Goal: Task Accomplishment & Management: Complete application form

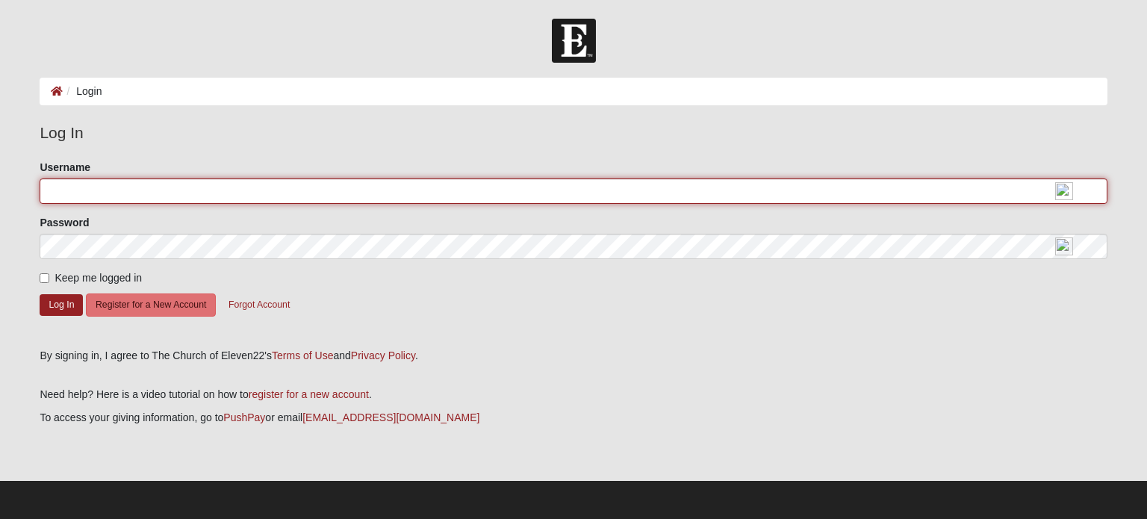
click at [91, 195] on input "Username" at bounding box center [573, 190] width 1067 height 25
type input "John_Berardi"
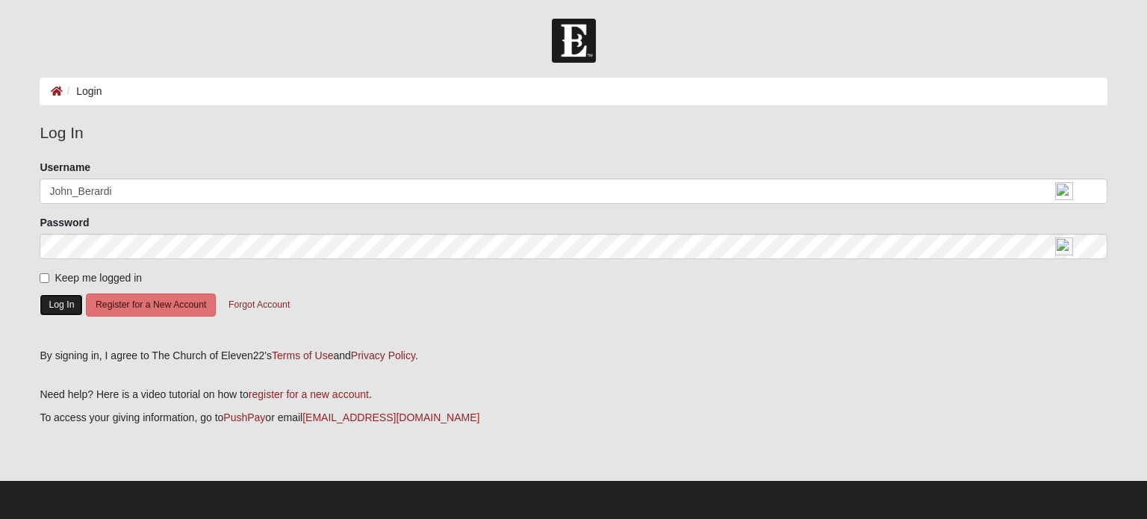
click at [60, 309] on button "Log In" at bounding box center [61, 305] width 43 height 22
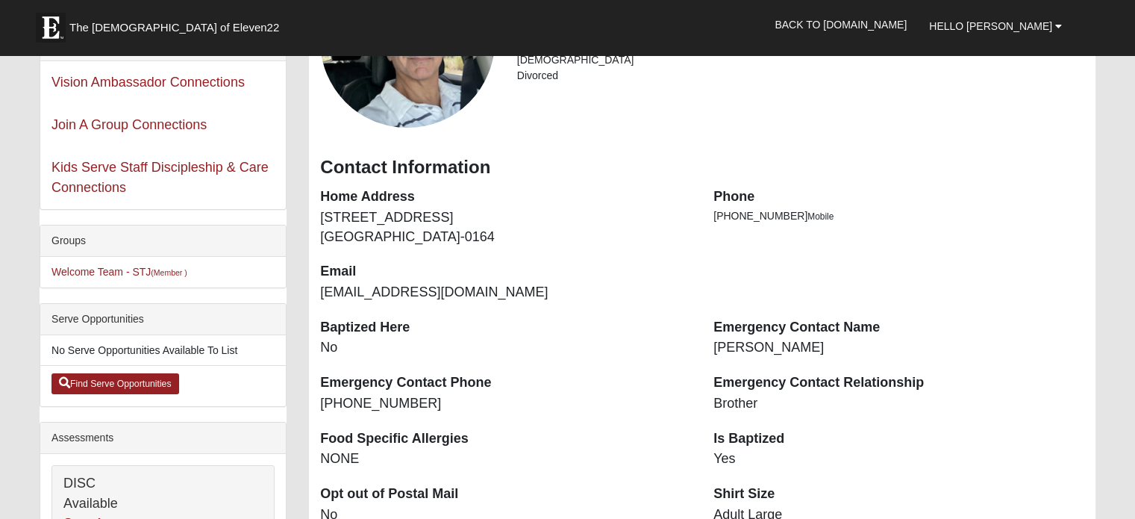
scroll to position [149, 0]
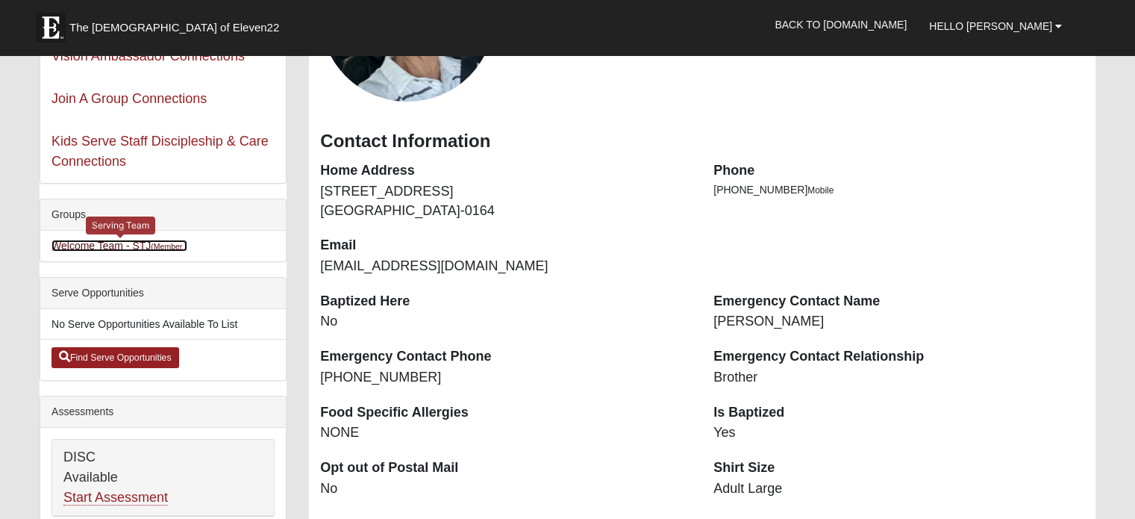
drag, startPoint x: 105, startPoint y: 242, endPoint x: 449, endPoint y: 270, distance: 345.3
click at [105, 242] on link "Welcome Team - STJ (Member )" at bounding box center [120, 246] width 136 height 12
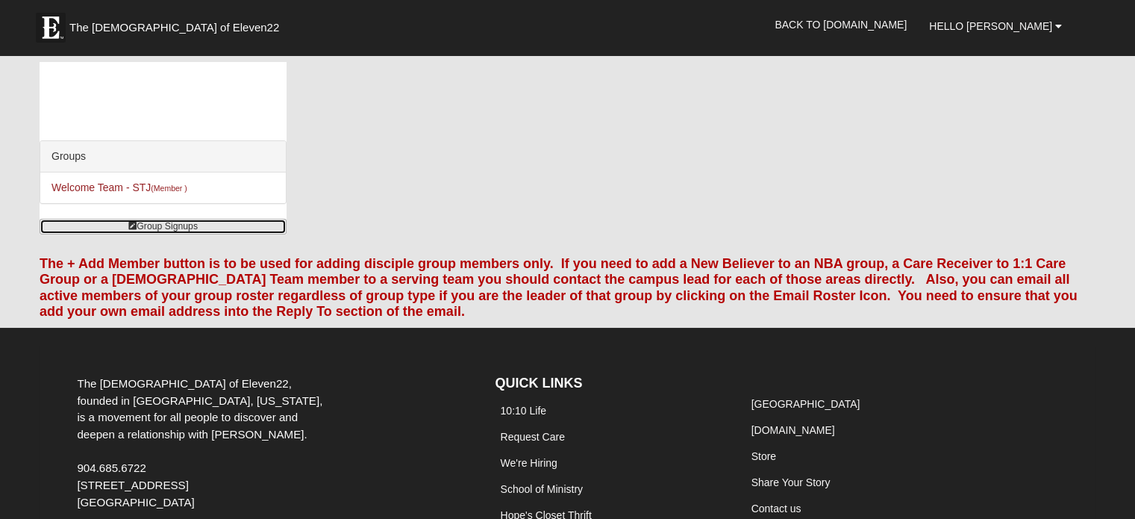
click at [145, 230] on link "Group Signups" at bounding box center [163, 227] width 247 height 16
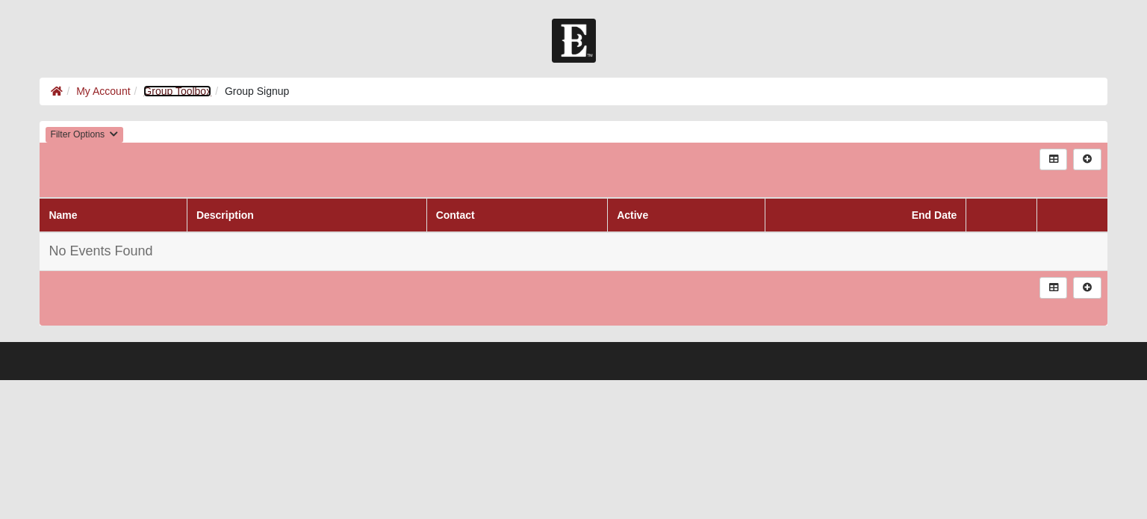
click at [168, 95] on link "Group Toolbox" at bounding box center [177, 91] width 68 height 12
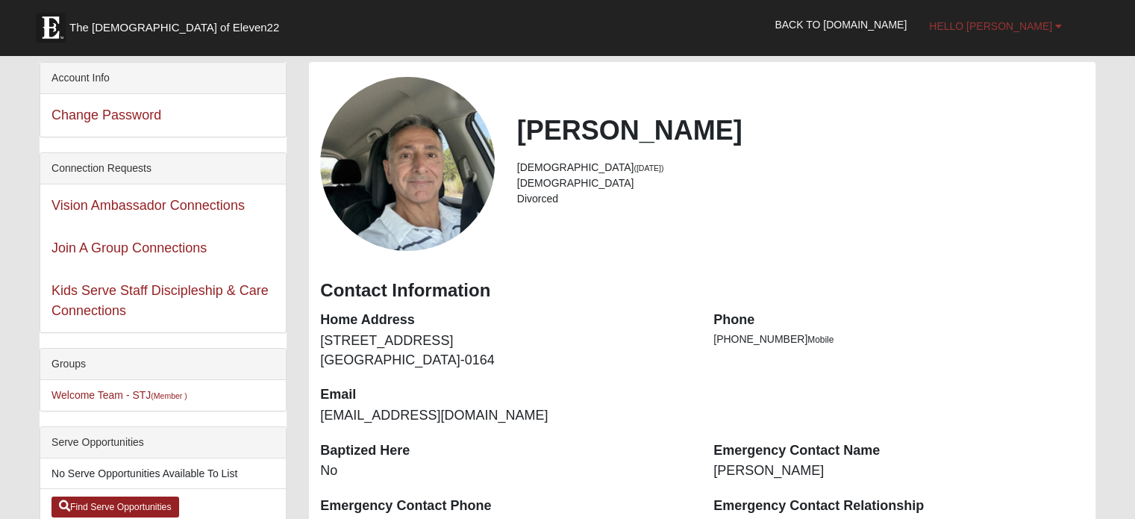
click at [1054, 26] on link "Hello [PERSON_NAME]" at bounding box center [995, 25] width 155 height 37
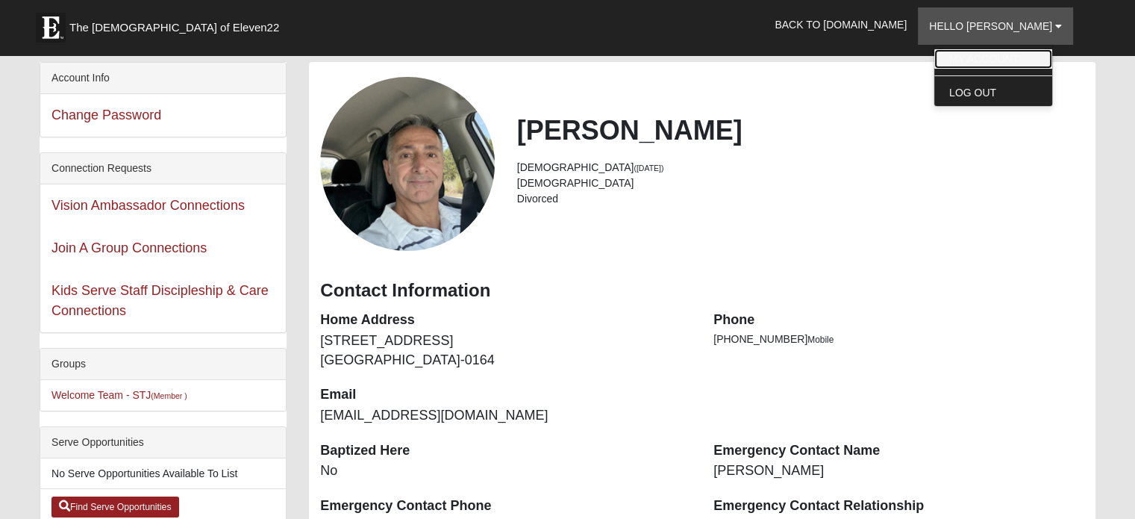
click at [1011, 58] on link "My Account" at bounding box center [994, 58] width 118 height 19
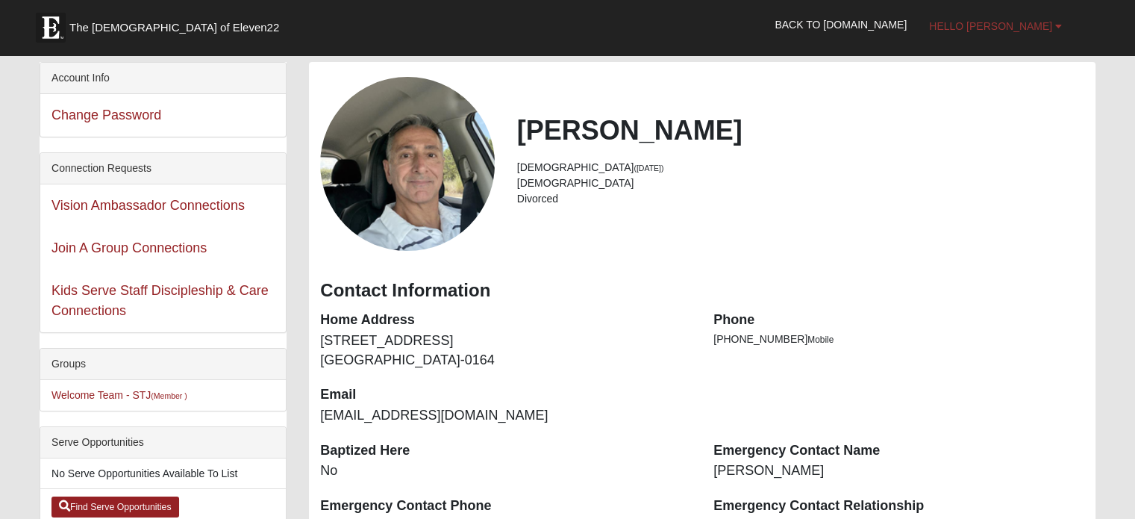
click at [1063, 27] on link "Hello [PERSON_NAME]" at bounding box center [995, 25] width 155 height 37
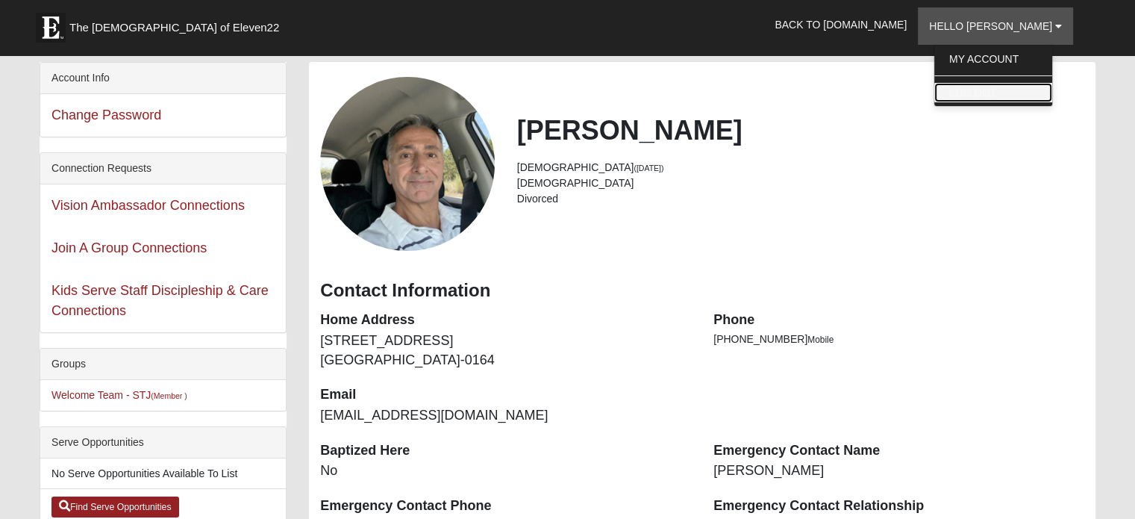
click at [1023, 90] on link "Log Out" at bounding box center [994, 92] width 118 height 19
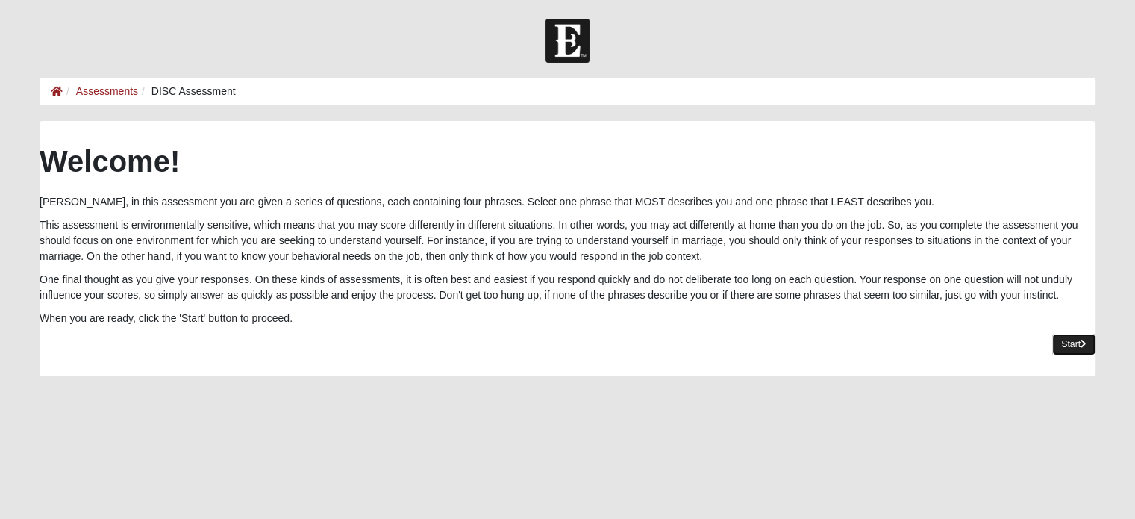
click at [1072, 344] on link "Start" at bounding box center [1074, 345] width 43 height 22
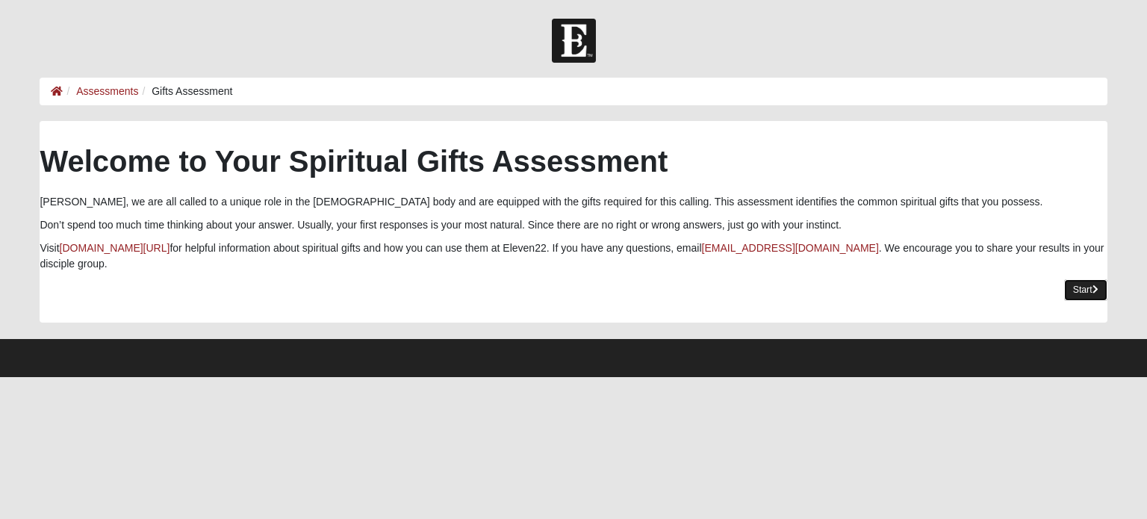
click at [1076, 279] on link "Start" at bounding box center [1085, 290] width 43 height 22
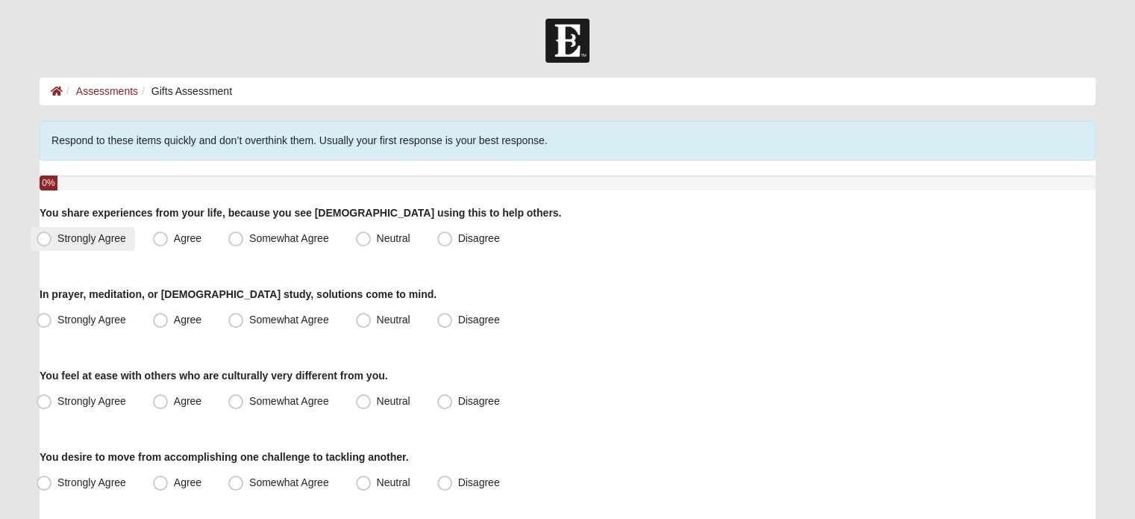
scroll to position [75, 0]
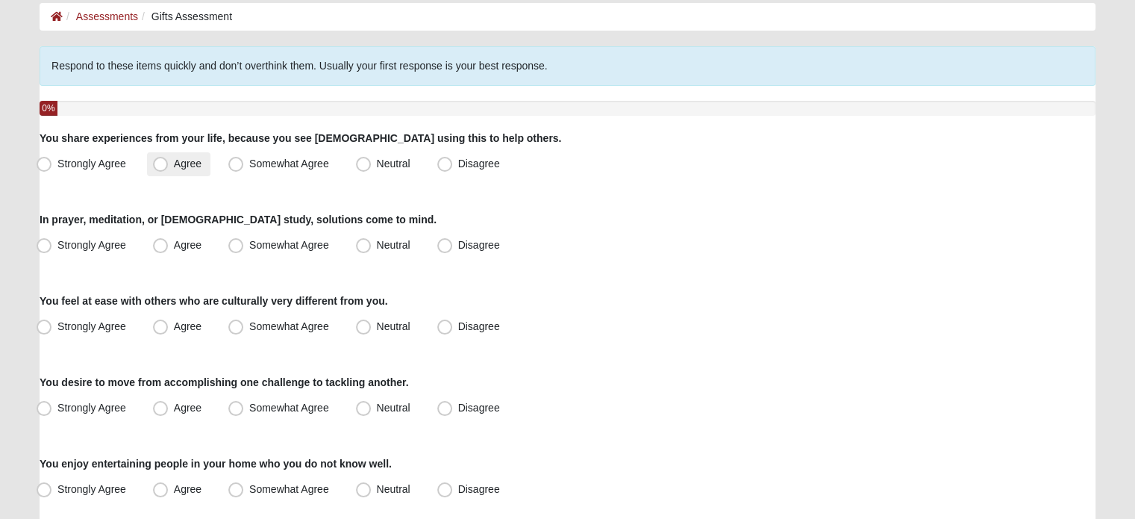
click at [174, 166] on span "Agree" at bounding box center [188, 164] width 28 height 12
click at [161, 166] on input "Agree" at bounding box center [164, 164] width 10 height 10
radio input "true"
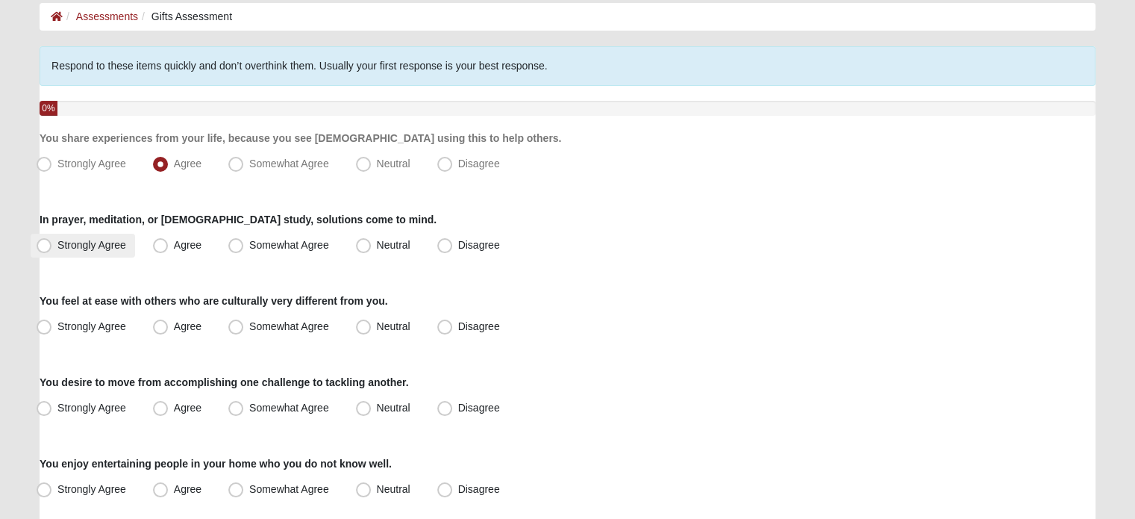
click at [57, 245] on span "Strongly Agree" at bounding box center [91, 245] width 69 height 12
click at [43, 245] on input "Strongly Agree" at bounding box center [48, 245] width 10 height 10
radio input "true"
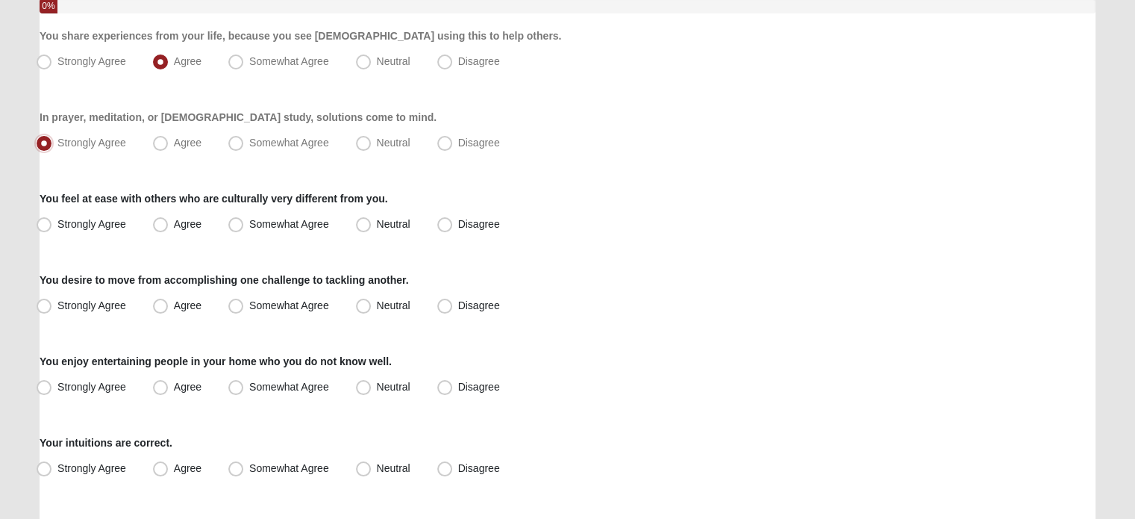
scroll to position [224, 0]
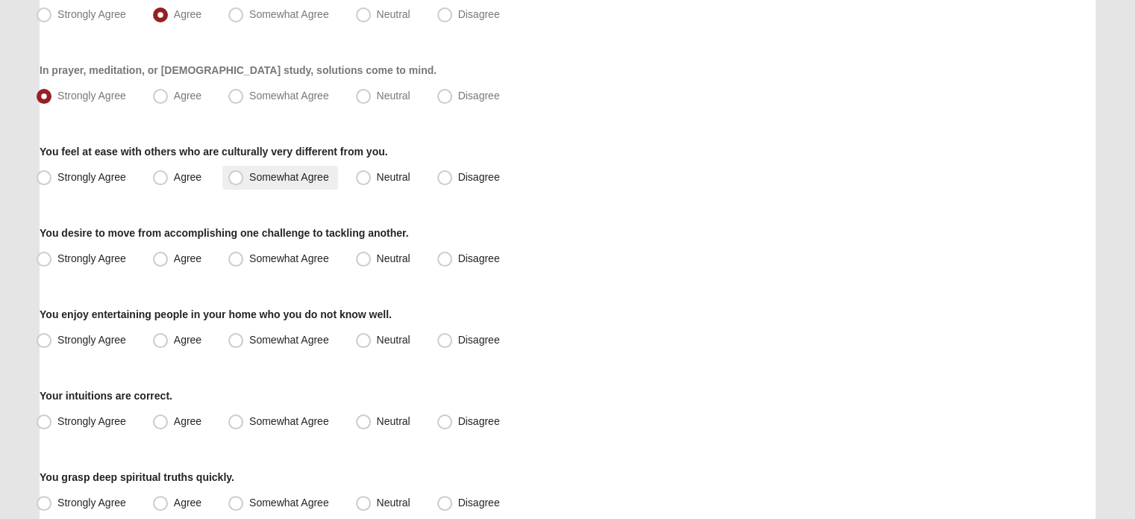
click at [249, 178] on span "Somewhat Agree" at bounding box center [289, 177] width 80 height 12
click at [236, 178] on input "Somewhat Agree" at bounding box center [239, 177] width 10 height 10
radio input "true"
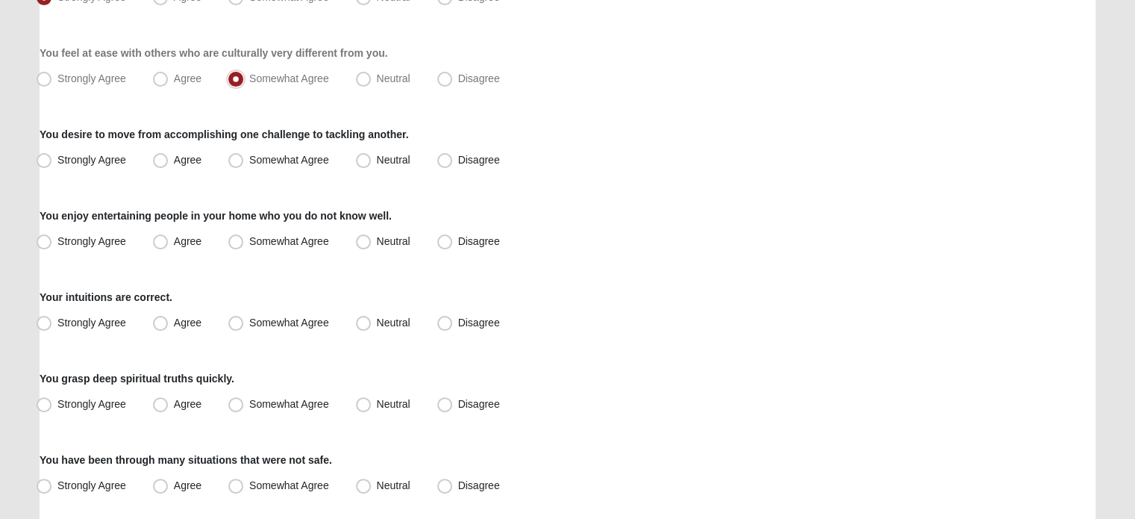
scroll to position [299, 0]
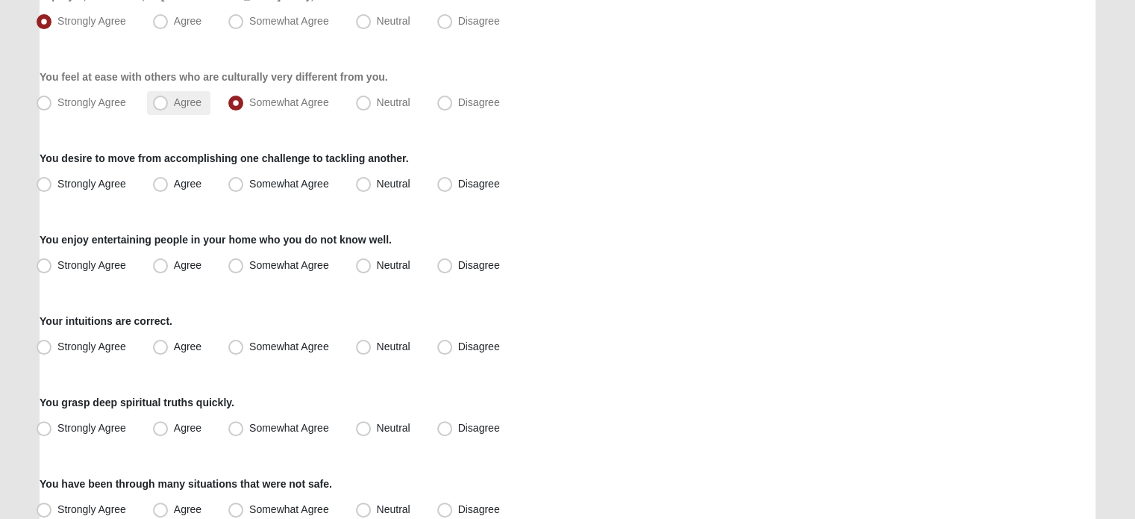
click at [174, 104] on span "Agree" at bounding box center [188, 102] width 28 height 12
click at [161, 104] on input "Agree" at bounding box center [164, 103] width 10 height 10
radio input "true"
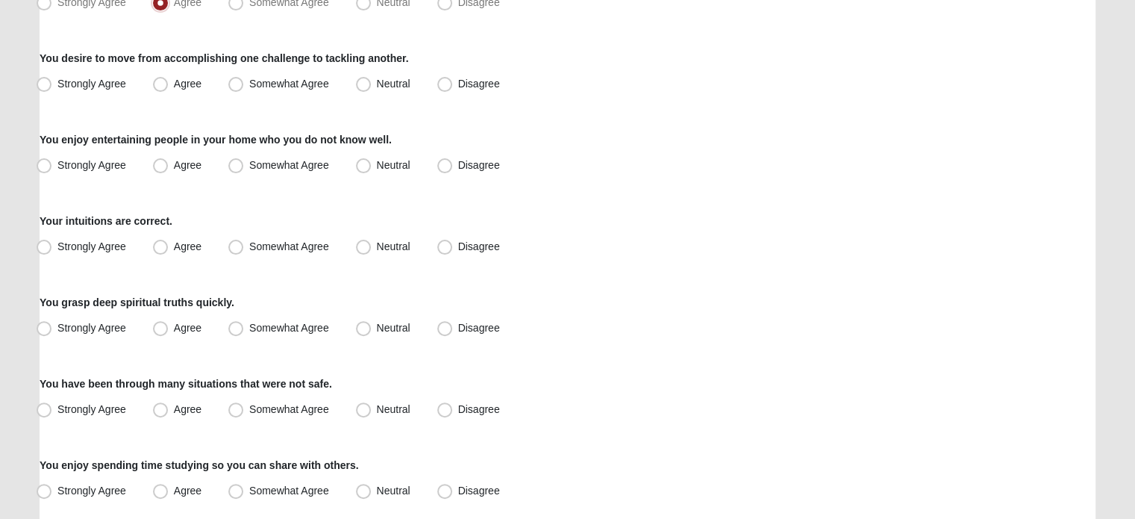
scroll to position [373, 0]
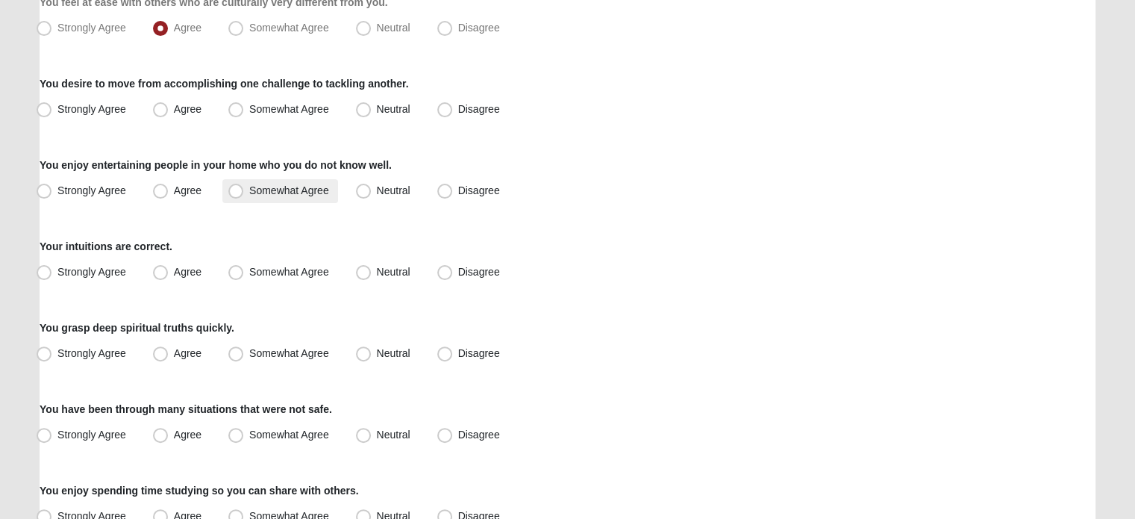
click at [249, 193] on span "Somewhat Agree" at bounding box center [289, 190] width 80 height 12
click at [234, 193] on input "Somewhat Agree" at bounding box center [239, 191] width 10 height 10
radio input "true"
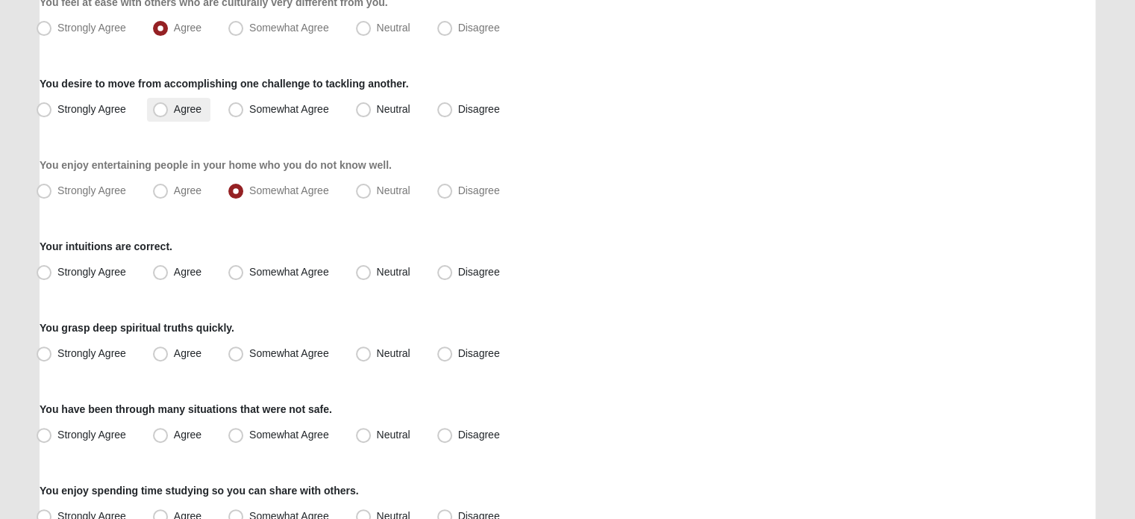
click at [169, 110] on label "Agree" at bounding box center [178, 110] width 63 height 24
click at [169, 110] on input "Agree" at bounding box center [164, 110] width 10 height 10
radio input "true"
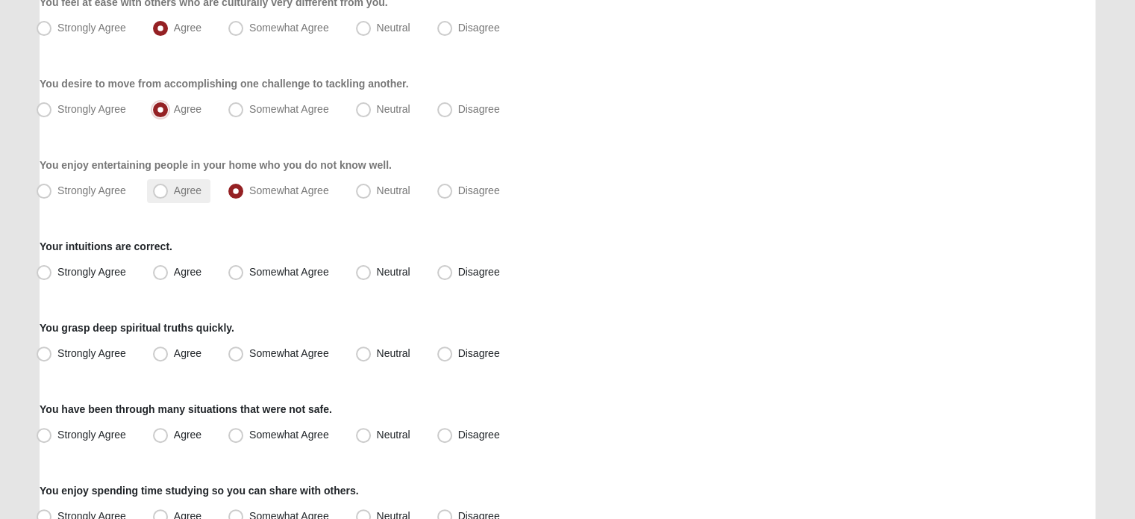
scroll to position [523, 0]
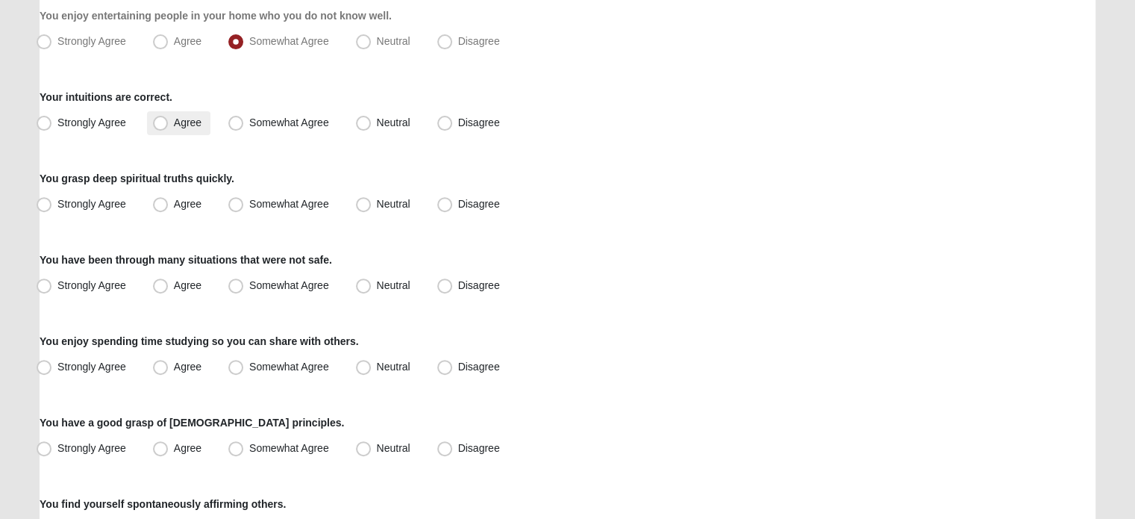
click at [174, 125] on span "Agree" at bounding box center [188, 122] width 28 height 12
click at [160, 125] on input "Agree" at bounding box center [164, 123] width 10 height 10
radio input "true"
click at [174, 205] on span "Agree" at bounding box center [188, 204] width 28 height 12
click at [159, 205] on input "Agree" at bounding box center [164, 204] width 10 height 10
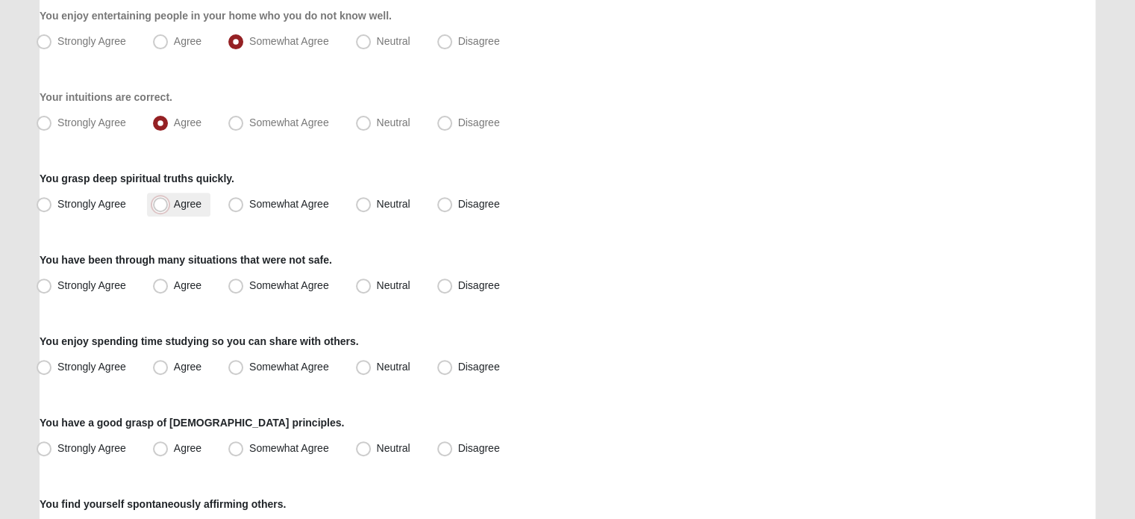
radio input "true"
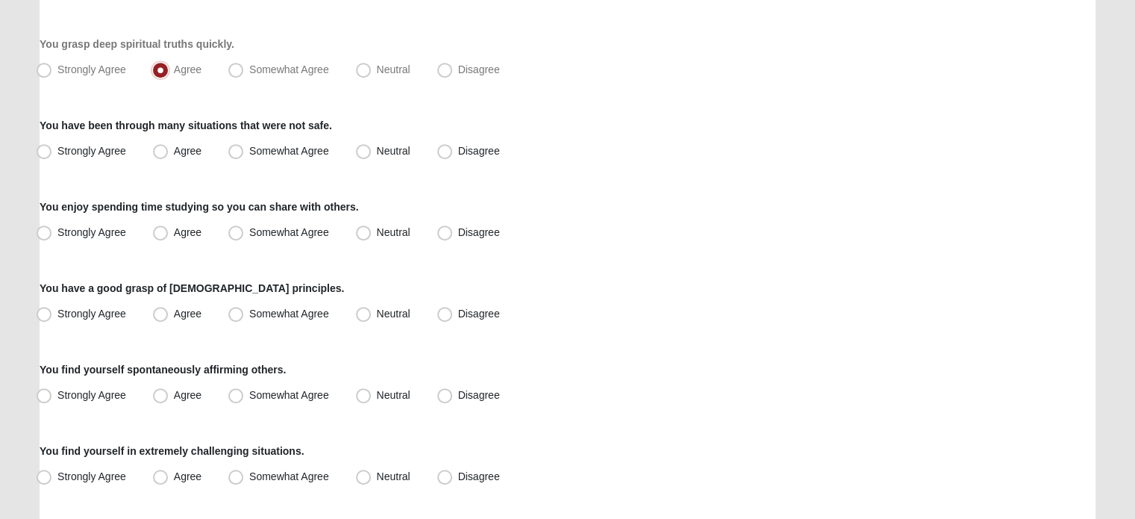
scroll to position [672, 0]
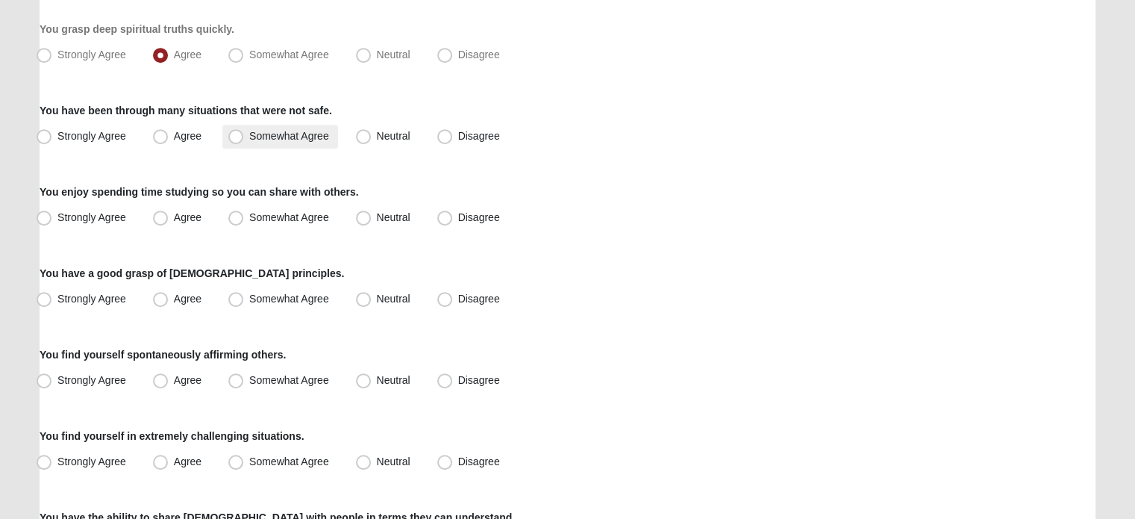
click at [249, 136] on span "Somewhat Agree" at bounding box center [289, 136] width 80 height 12
click at [237, 136] on input "Somewhat Agree" at bounding box center [239, 136] width 10 height 10
radio input "true"
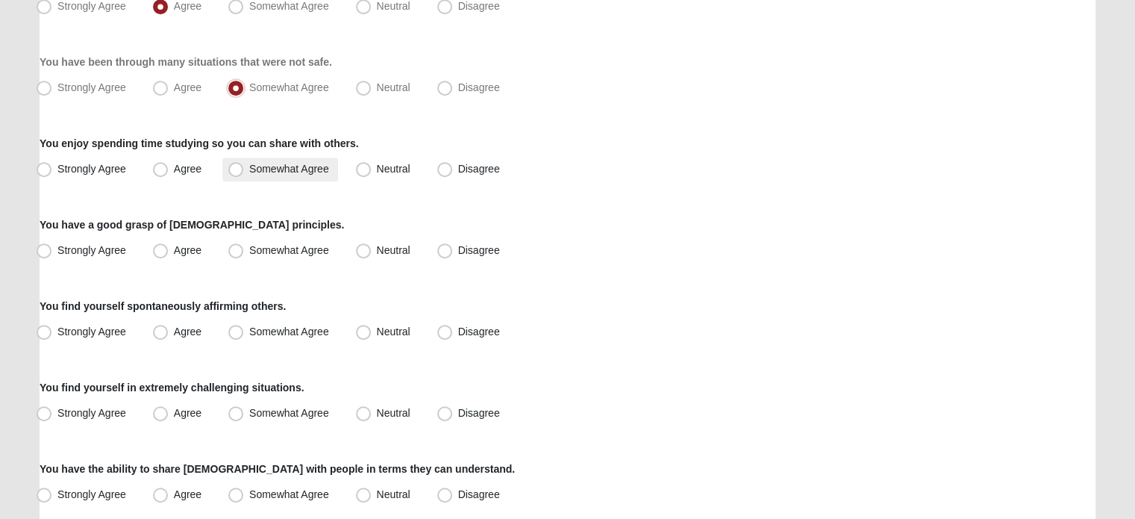
scroll to position [746, 0]
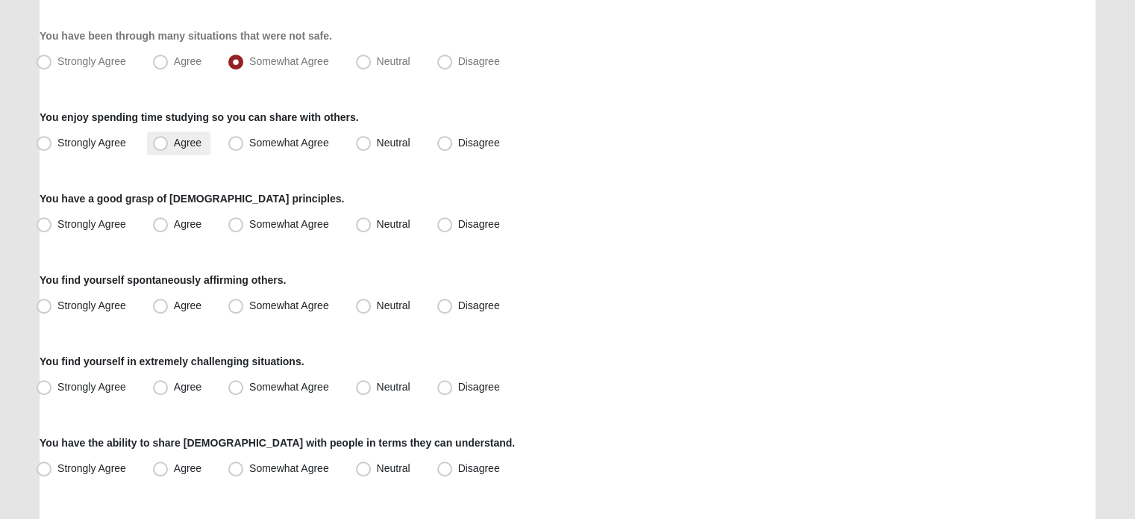
click at [174, 146] on span "Agree" at bounding box center [188, 143] width 28 height 12
click at [161, 146] on input "Agree" at bounding box center [164, 143] width 10 height 10
radio input "true"
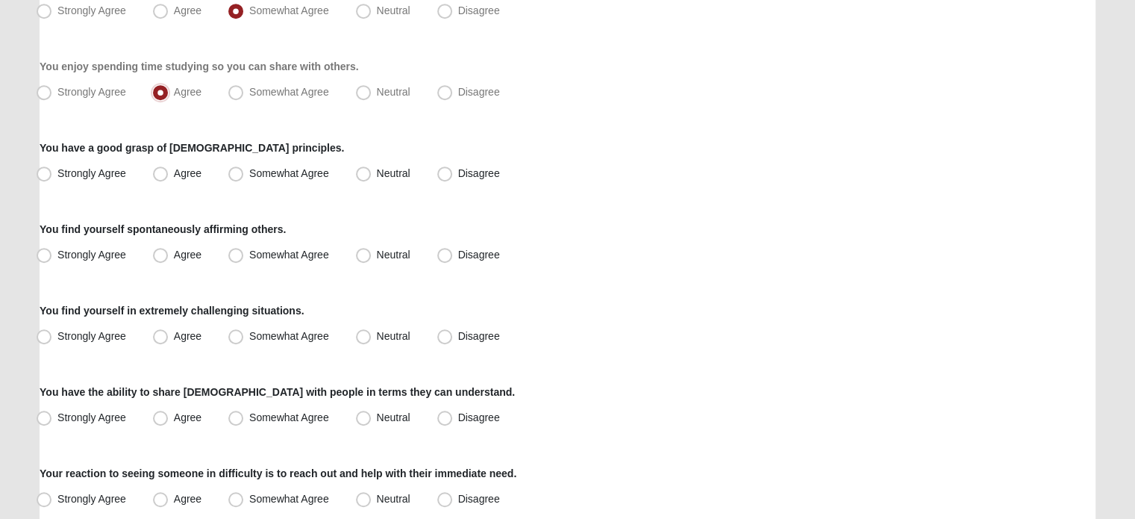
scroll to position [821, 0]
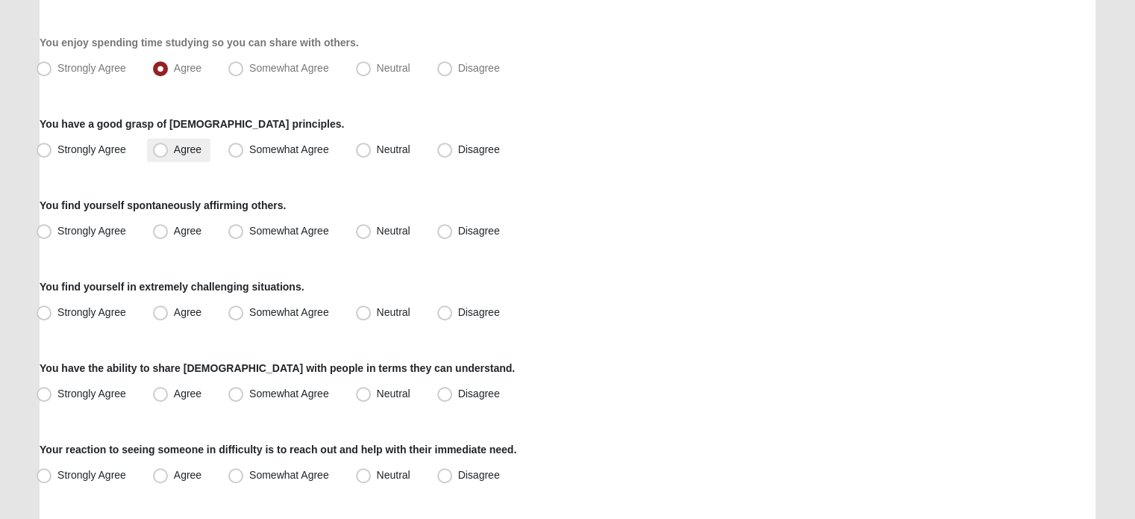
click at [174, 149] on span "Agree" at bounding box center [188, 149] width 28 height 12
click at [161, 149] on input "Agree" at bounding box center [164, 150] width 10 height 10
radio input "true"
click at [57, 149] on span "Strongly Agree" at bounding box center [91, 149] width 69 height 12
click at [46, 149] on input "Strongly Agree" at bounding box center [48, 150] width 10 height 10
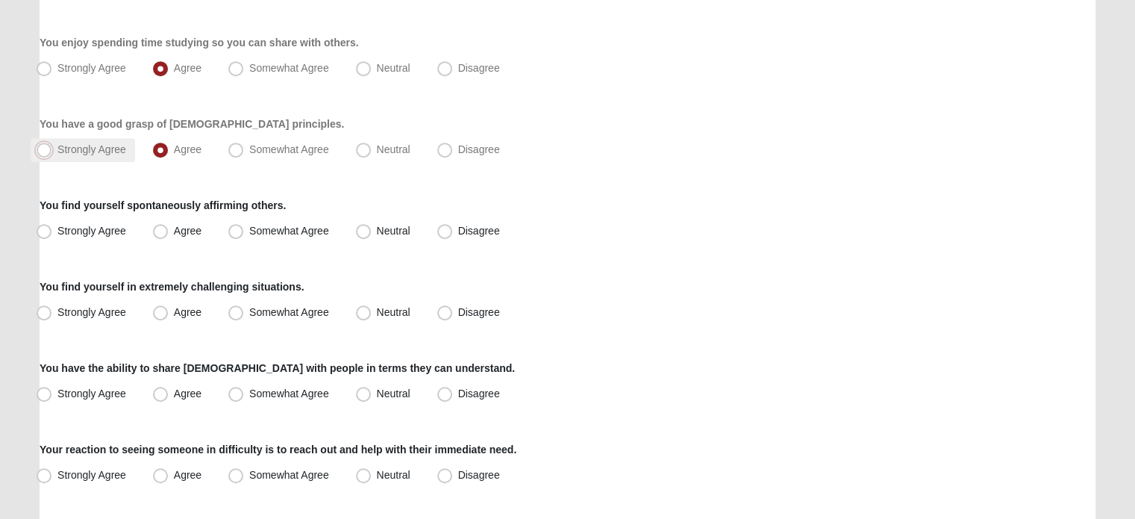
radio input "true"
click at [249, 229] on span "Somewhat Agree" at bounding box center [289, 231] width 80 height 12
click at [236, 229] on input "Somewhat Agree" at bounding box center [239, 231] width 10 height 10
radio input "true"
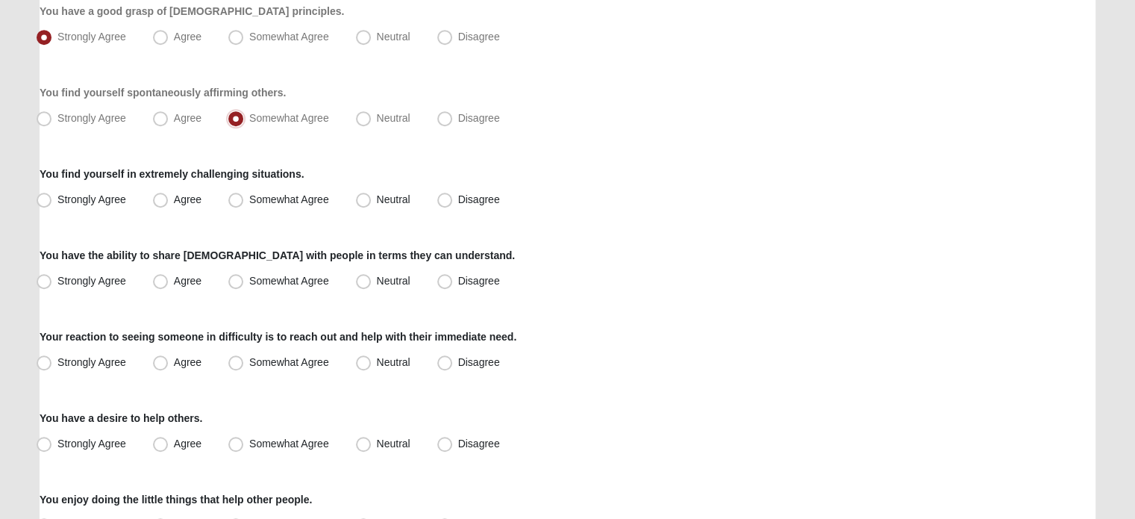
scroll to position [970, 0]
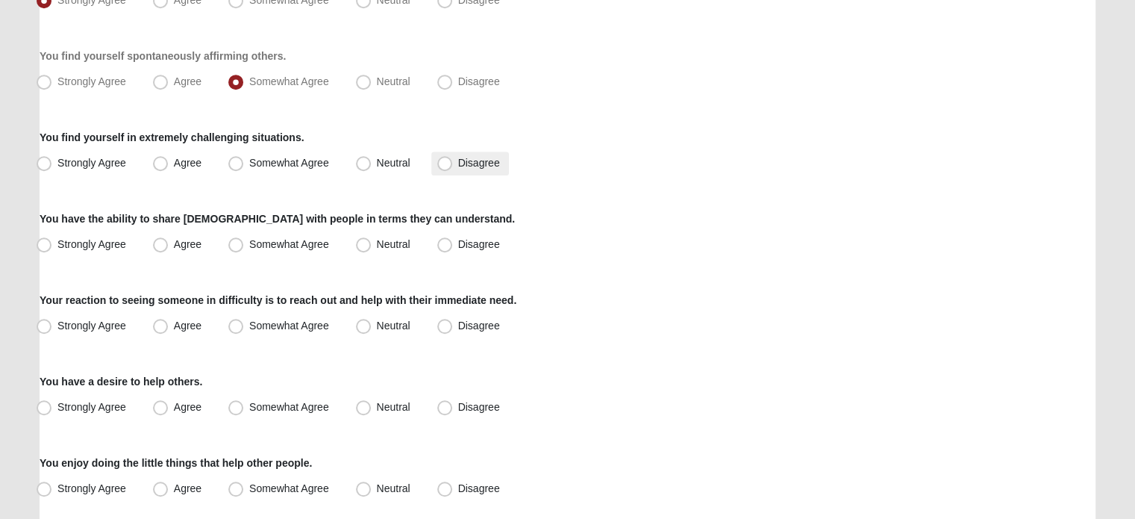
click at [458, 164] on span "Disagree" at bounding box center [479, 163] width 42 height 12
click at [445, 164] on input "Disagree" at bounding box center [448, 163] width 10 height 10
radio input "true"
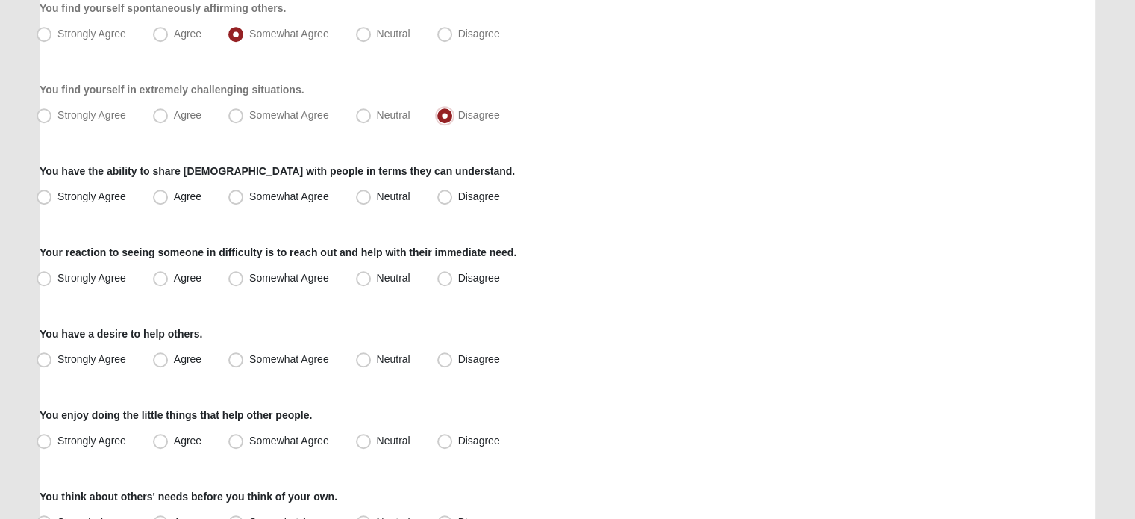
scroll to position [1045, 0]
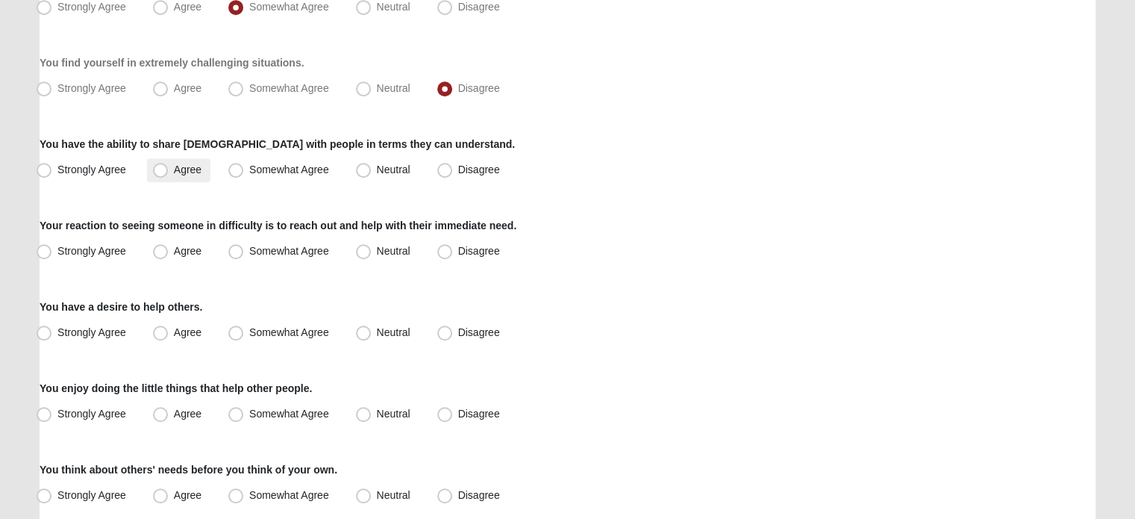
click at [174, 170] on span "Agree" at bounding box center [188, 169] width 28 height 12
click at [159, 170] on input "Agree" at bounding box center [164, 170] width 10 height 10
radio input "true"
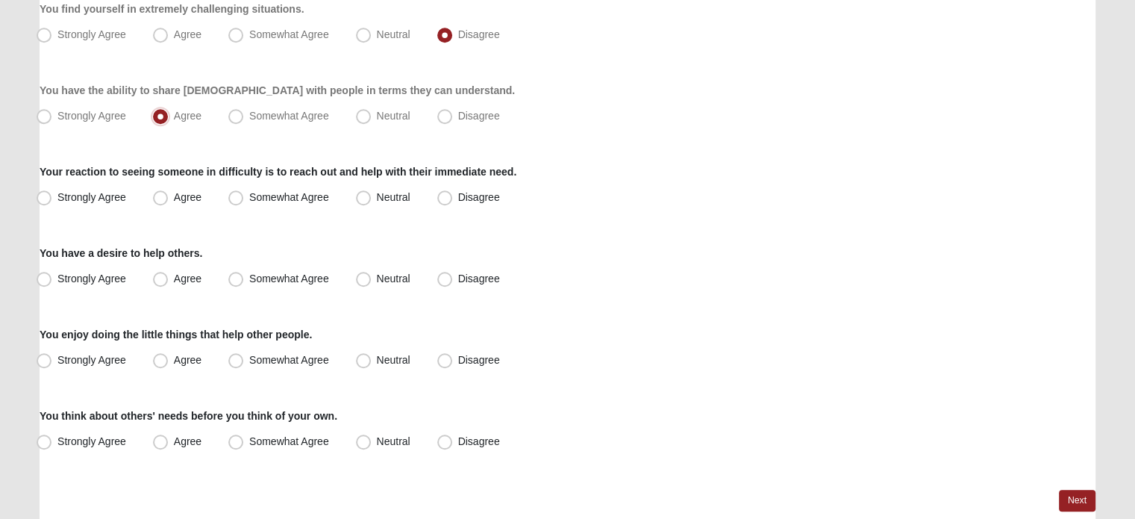
scroll to position [1167, 0]
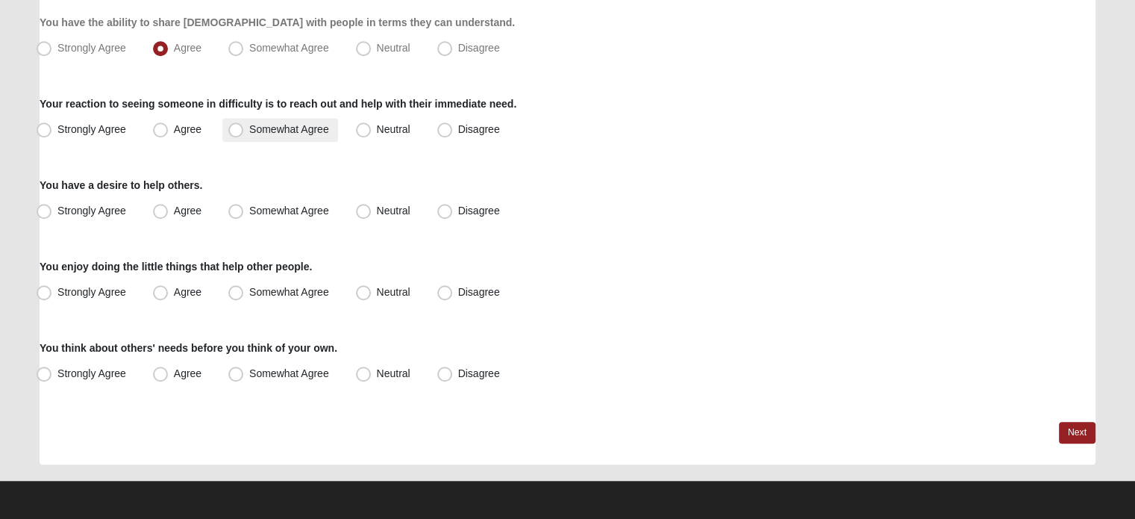
click at [249, 128] on span "Somewhat Agree" at bounding box center [289, 129] width 80 height 12
click at [236, 128] on input "Somewhat Agree" at bounding box center [239, 130] width 10 height 10
radio input "true"
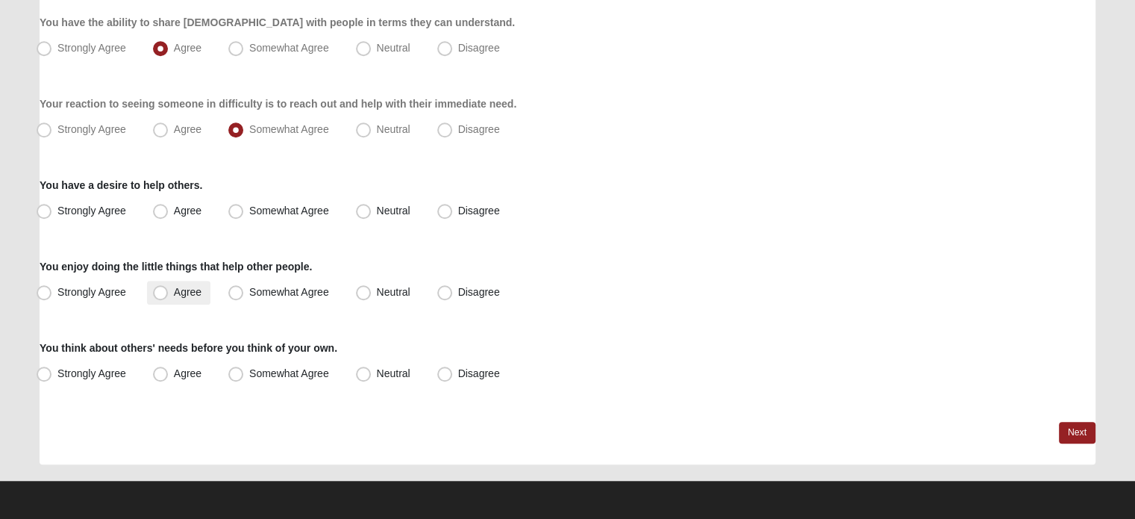
click at [174, 288] on span "Agree" at bounding box center [188, 292] width 28 height 12
click at [163, 288] on input "Agree" at bounding box center [164, 292] width 10 height 10
radio input "true"
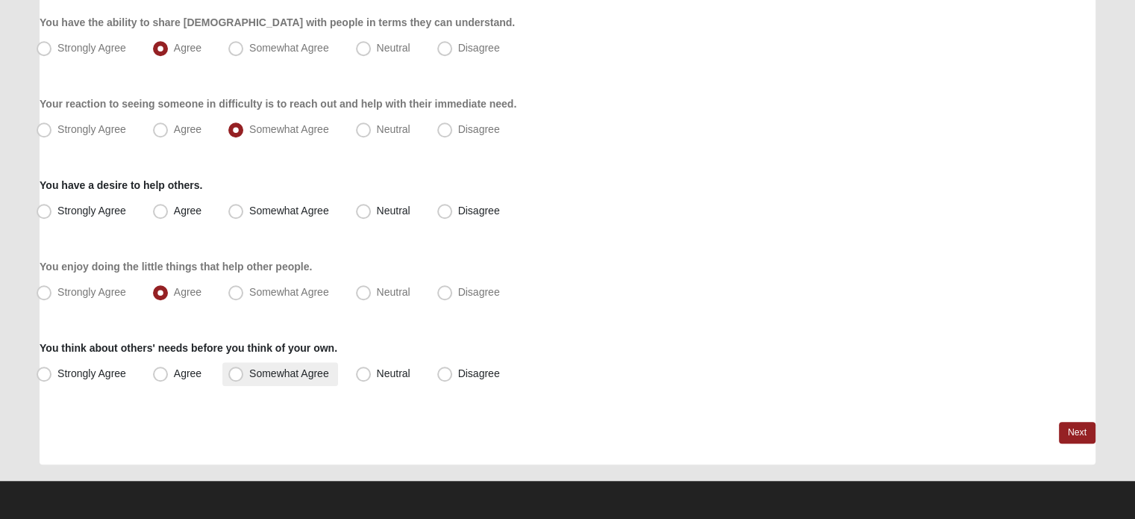
click at [249, 378] on span "Somewhat Agree" at bounding box center [289, 373] width 80 height 12
click at [234, 378] on input "Somewhat Agree" at bounding box center [239, 374] width 10 height 10
radio input "true"
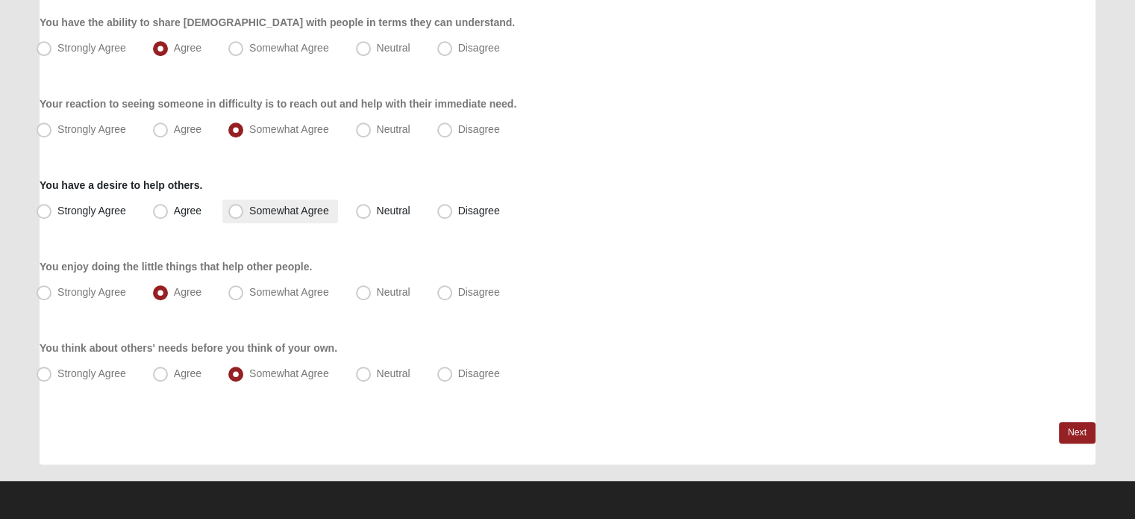
click at [249, 214] on span "Somewhat Agree" at bounding box center [289, 211] width 80 height 12
click at [236, 214] on input "Somewhat Agree" at bounding box center [239, 211] width 10 height 10
radio input "true"
click at [1076, 431] on link "Next" at bounding box center [1077, 433] width 37 height 22
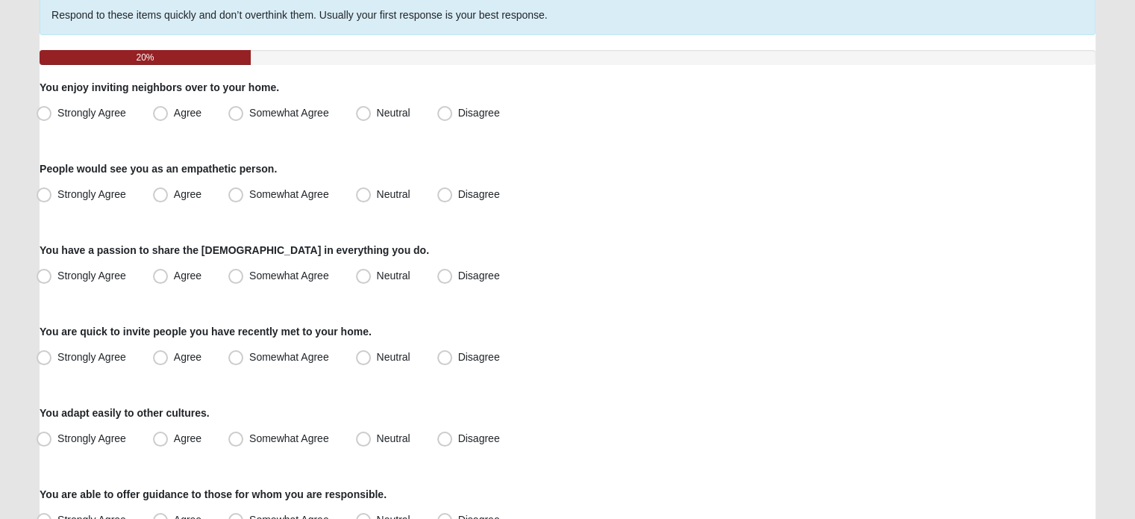
scroll to position [149, 0]
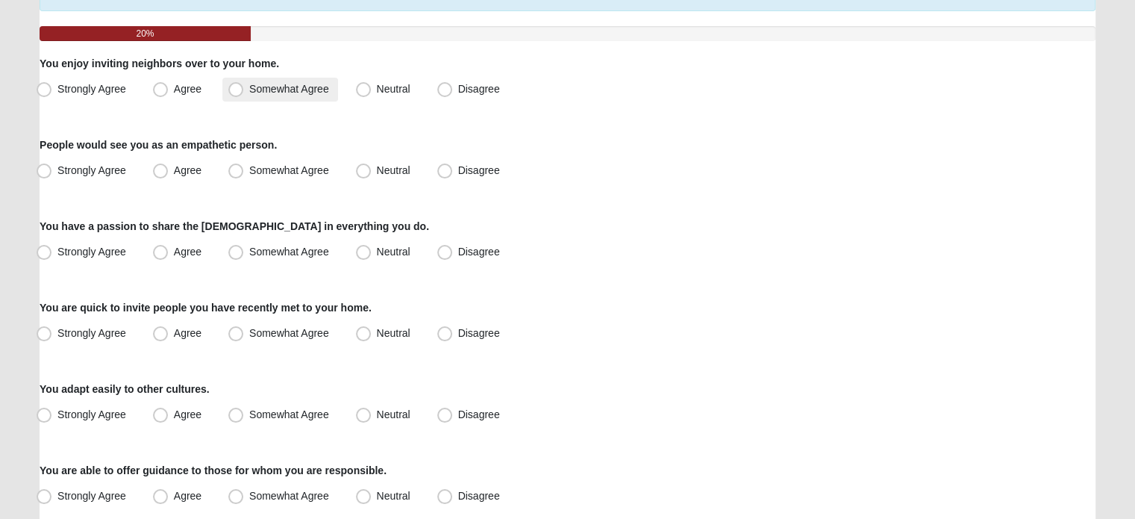
click at [249, 89] on span "Somewhat Agree" at bounding box center [289, 89] width 80 height 12
click at [234, 89] on input "Somewhat Agree" at bounding box center [239, 89] width 10 height 10
radio input "true"
click at [174, 169] on span "Agree" at bounding box center [188, 170] width 28 height 12
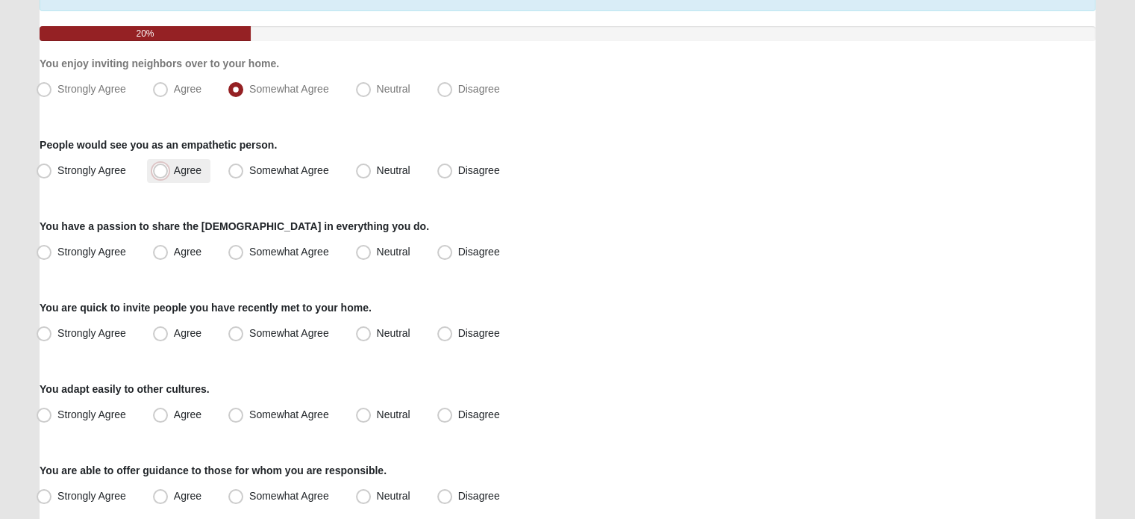
click at [161, 169] on input "Agree" at bounding box center [164, 171] width 10 height 10
radio input "true"
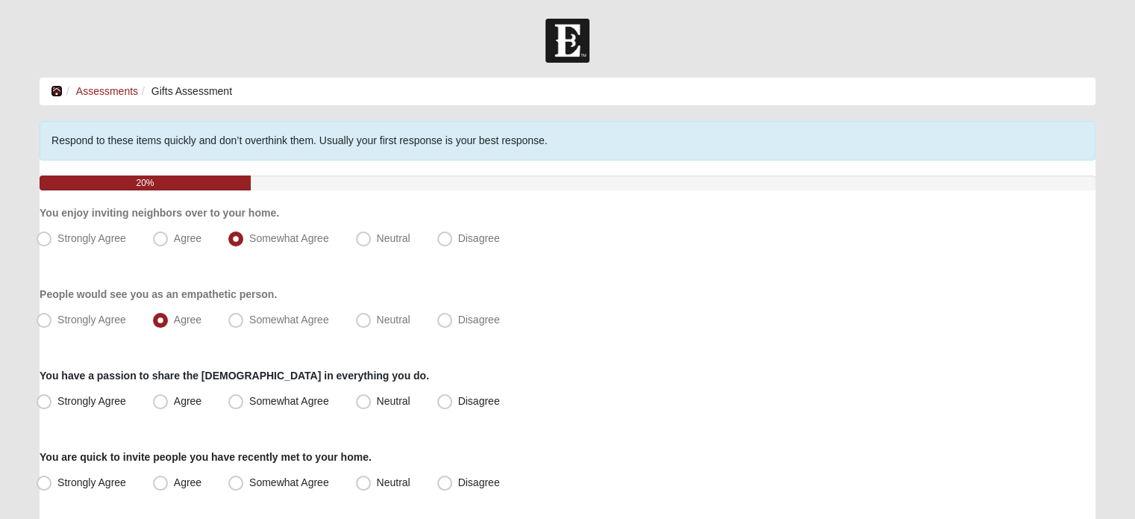
drag, startPoint x: 57, startPoint y: 89, endPoint x: 261, endPoint y: 155, distance: 214.1
click at [57, 89] on icon at bounding box center [57, 91] width 12 height 10
